Goal: Information Seeking & Learning: Learn about a topic

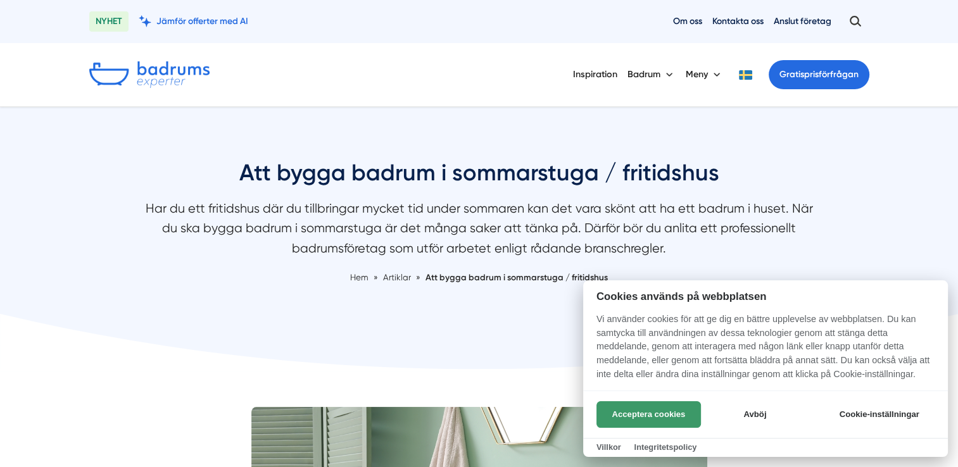
click at [669, 414] on button "Acceptera cookies" at bounding box center [649, 415] width 105 height 27
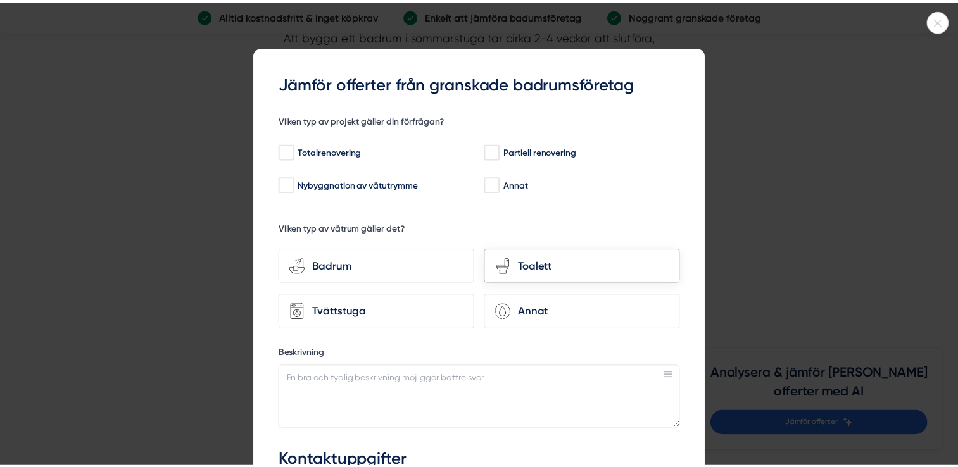
scroll to position [2407, 0]
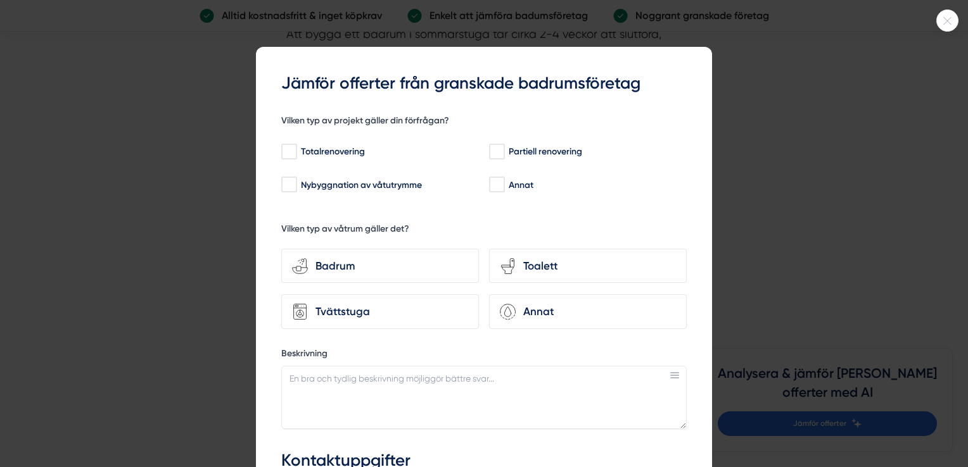
click at [949, 19] on icon at bounding box center [947, 21] width 21 height 8
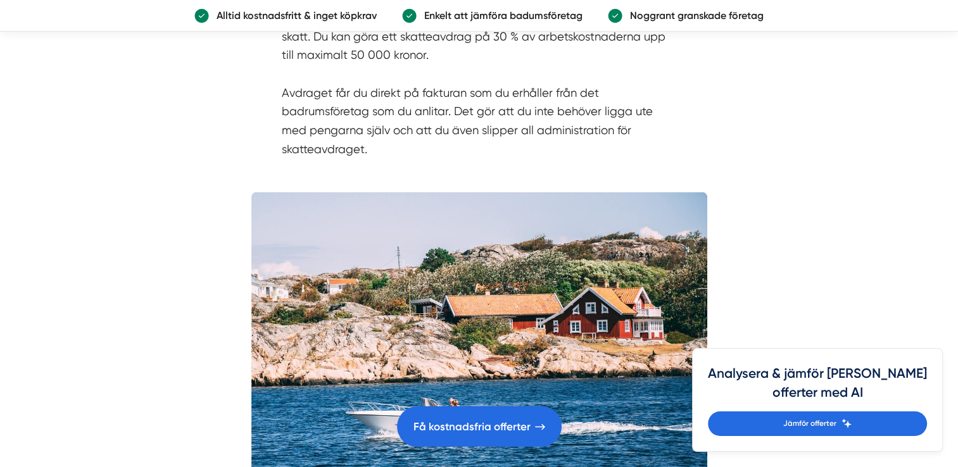
scroll to position [2597, 0]
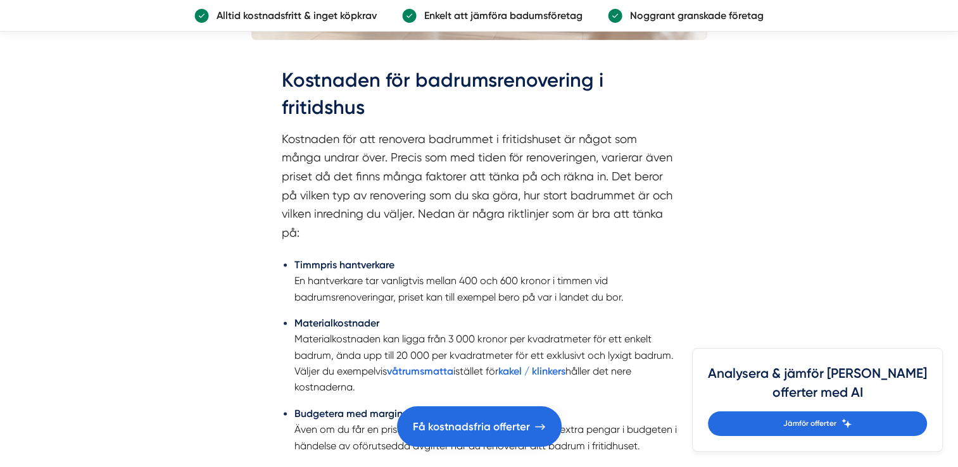
scroll to position [1837, 0]
